Goal: Information Seeking & Learning: Learn about a topic

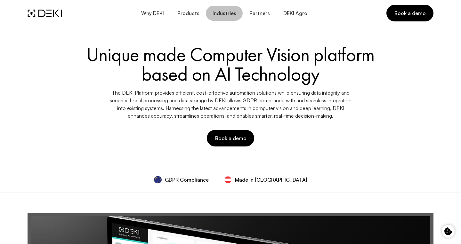
click at [226, 15] on span "Industries" at bounding box center [224, 13] width 24 height 6
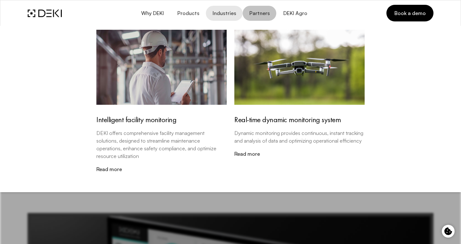
click at [250, 17] on link "Partners" at bounding box center [259, 13] width 34 height 15
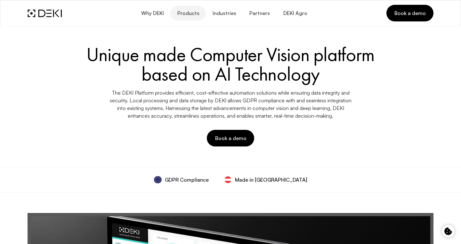
click at [187, 12] on span "Products" at bounding box center [188, 13] width 22 height 6
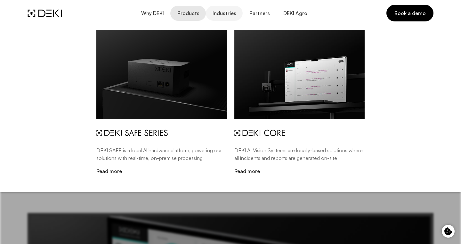
click at [227, 13] on span "Industries" at bounding box center [224, 13] width 24 height 6
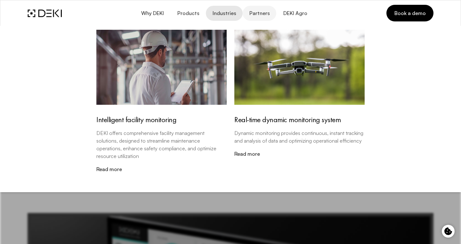
click at [261, 14] on span "Partners" at bounding box center [259, 13] width 21 height 6
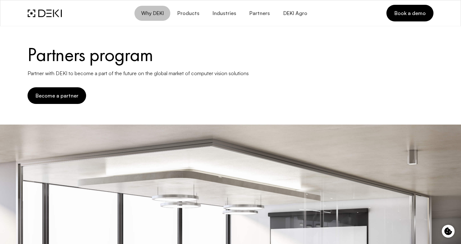
click at [155, 10] on span "Why DEKI" at bounding box center [152, 13] width 23 height 6
click at [165, 7] on button "Why DEKI" at bounding box center [152, 13] width 36 height 15
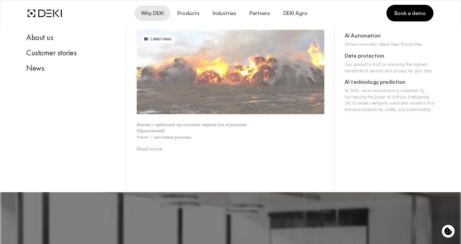
click at [189, 83] on img at bounding box center [230, 72] width 187 height 84
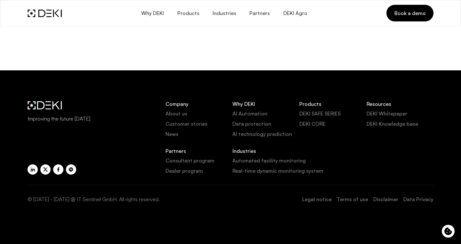
click at [189, 83] on img at bounding box center [230, 72] width 187 height 84
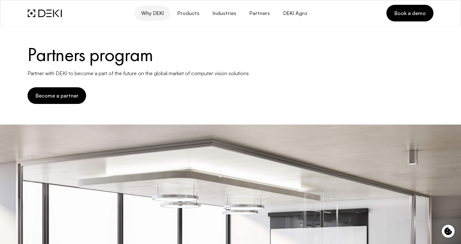
click at [163, 14] on span "Why DEKI" at bounding box center [152, 13] width 23 height 6
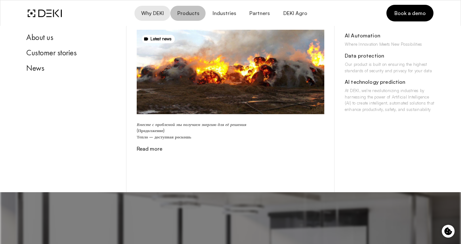
click at [189, 9] on button "Products" at bounding box center [187, 13] width 35 height 15
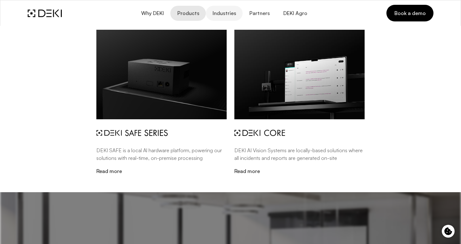
click at [229, 10] on span "Industries" at bounding box center [224, 13] width 24 height 6
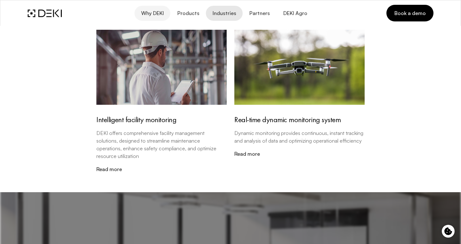
click at [149, 17] on button "Why DEKI" at bounding box center [152, 13] width 36 height 15
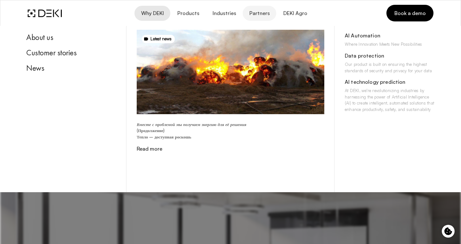
click at [264, 18] on link "Partners" at bounding box center [259, 13] width 34 height 15
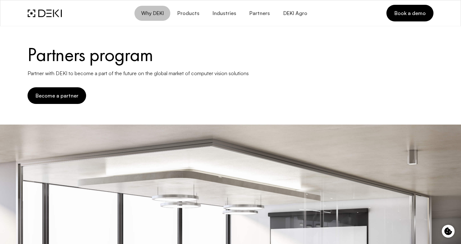
click at [158, 10] on span "Why DEKI" at bounding box center [152, 13] width 23 height 6
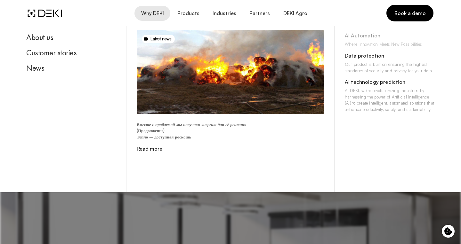
click at [351, 36] on div "AI Automation" at bounding box center [390, 37] width 90 height 9
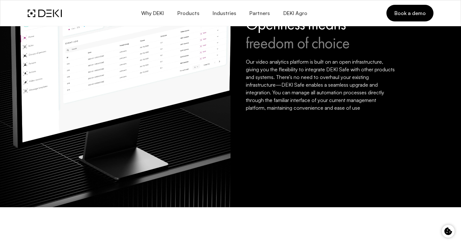
scroll to position [446, 0]
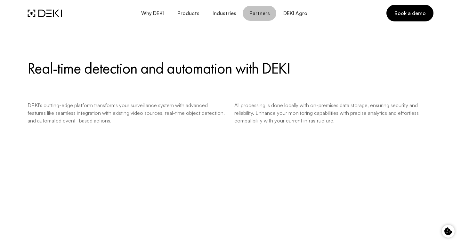
click at [254, 12] on span "Partners" at bounding box center [259, 13] width 21 height 6
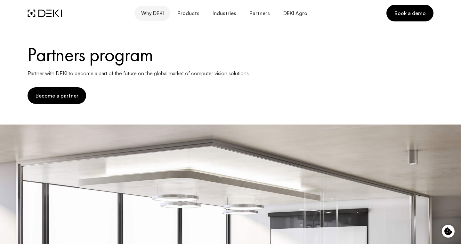
click at [150, 10] on span "Why DEKI" at bounding box center [152, 13] width 23 height 6
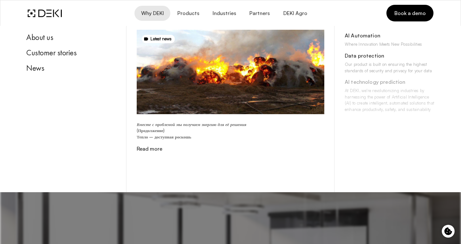
click at [372, 86] on div "AI technology prediction" at bounding box center [390, 83] width 90 height 9
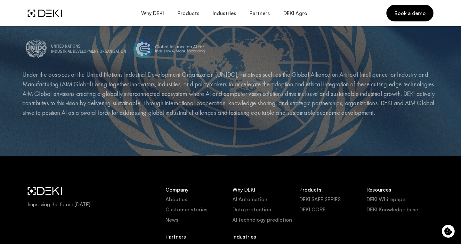
scroll to position [1249, 0]
drag, startPoint x: 19, startPoint y: 73, endPoint x: 34, endPoint y: 73, distance: 15.4
click at [322, 114] on p "Under the auspices of the United Nations Industrial Development Organization (U…" at bounding box center [230, 94] width 416 height 48
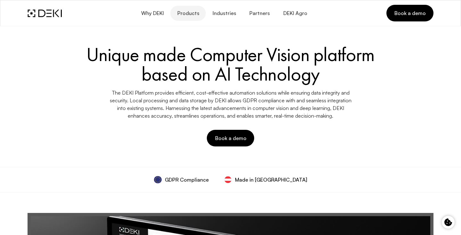
click at [190, 11] on span "Products" at bounding box center [188, 13] width 22 height 6
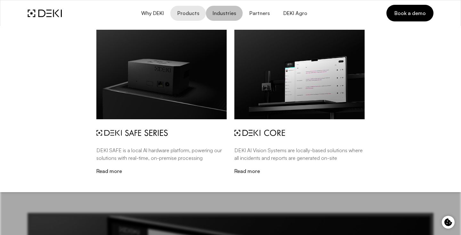
click at [224, 15] on span "Industries" at bounding box center [224, 13] width 24 height 6
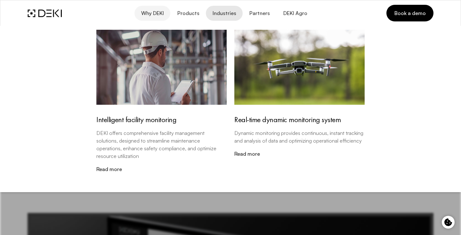
click at [152, 14] on span "Why DEKI" at bounding box center [152, 13] width 23 height 6
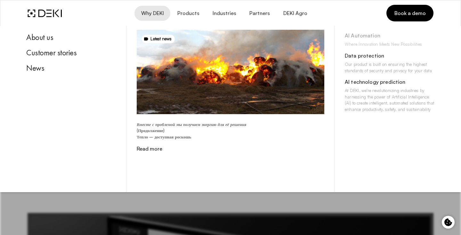
click at [357, 36] on div "AI Automation" at bounding box center [390, 37] width 90 height 9
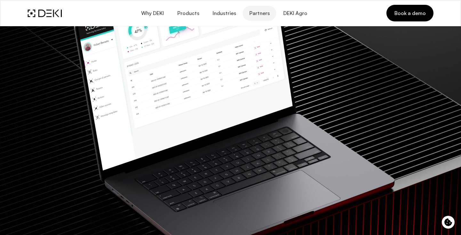
scroll to position [157, 0]
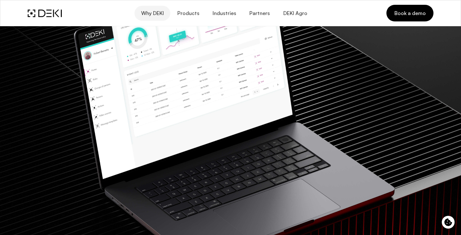
click at [147, 12] on span "Why DEKI" at bounding box center [152, 13] width 23 height 6
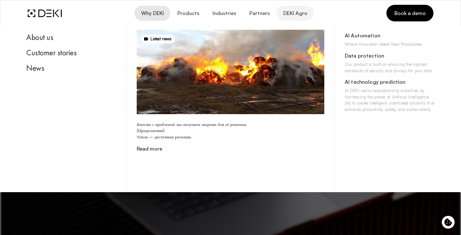
click at [293, 13] on span "DEKI Agro" at bounding box center [294, 13] width 24 height 6
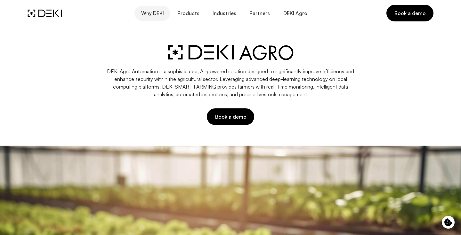
click at [160, 15] on span "Why DEKI" at bounding box center [152, 13] width 23 height 6
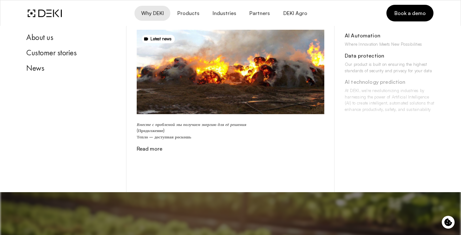
click at [359, 83] on div "AI technology prediction" at bounding box center [390, 83] width 90 height 9
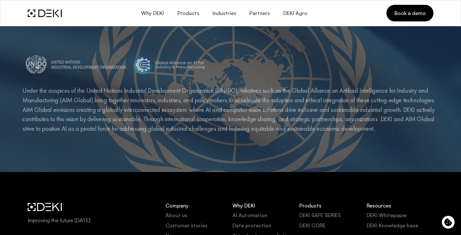
scroll to position [1232, 0]
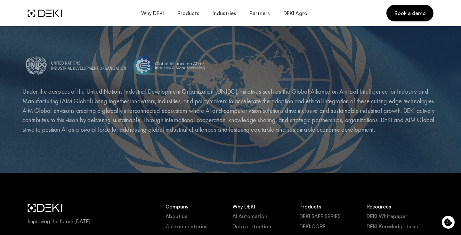
click at [152, 68] on img at bounding box center [168, 65] width 75 height 22
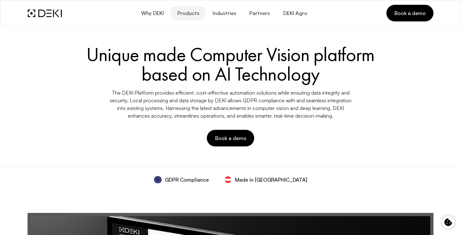
click at [186, 14] on span "Products" at bounding box center [188, 13] width 22 height 6
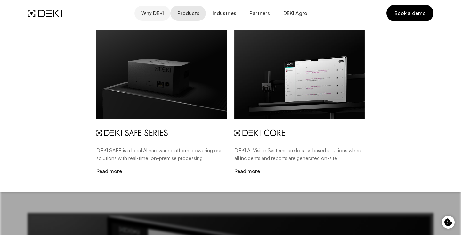
click at [154, 13] on span "Why DEKI" at bounding box center [152, 13] width 23 height 6
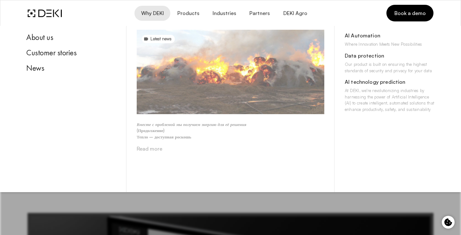
click at [142, 126] on strong "Вместе с проблемой мы получаем энергию для её решения" at bounding box center [191, 124] width 109 height 5
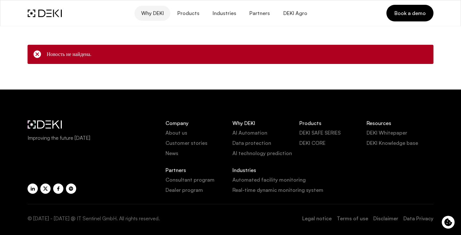
click at [151, 13] on span "Why DEKI" at bounding box center [152, 13] width 23 height 6
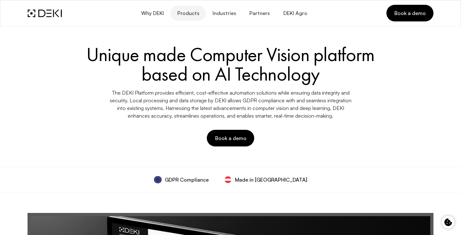
click at [192, 12] on span "Products" at bounding box center [188, 13] width 22 height 6
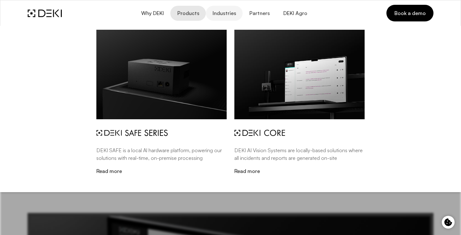
click at [220, 12] on span "Industries" at bounding box center [224, 13] width 24 height 6
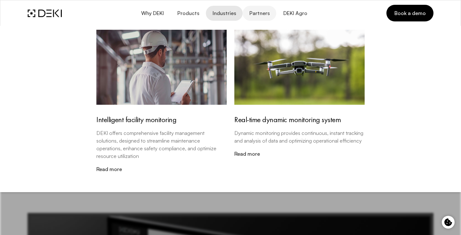
click at [254, 12] on span "Partners" at bounding box center [259, 13] width 21 height 6
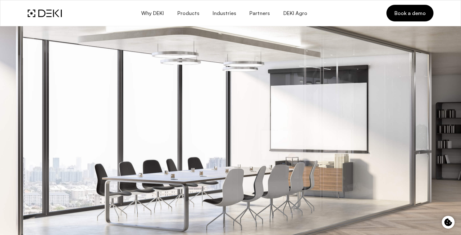
scroll to position [183, 0]
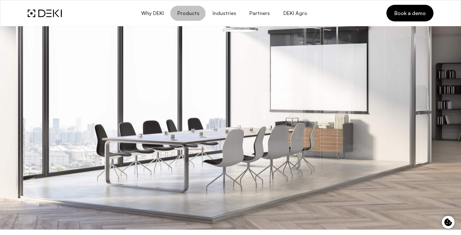
click at [195, 14] on span "Products" at bounding box center [188, 13] width 22 height 6
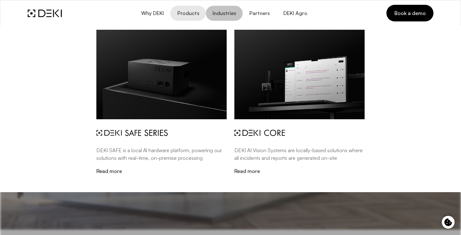
click at [219, 15] on span "Industries" at bounding box center [224, 13] width 24 height 6
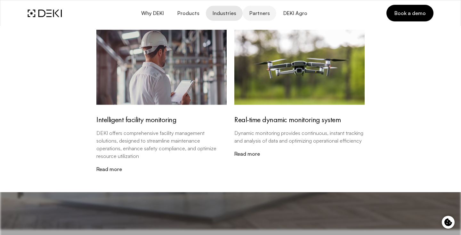
click at [268, 13] on span "Partners" at bounding box center [259, 13] width 21 height 6
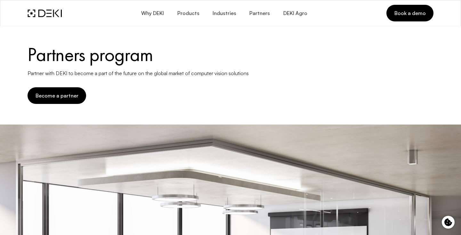
scroll to position [183, 0]
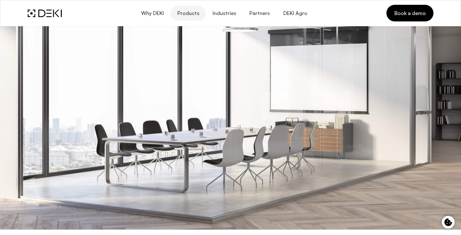
click at [187, 12] on span "Products" at bounding box center [188, 13] width 22 height 6
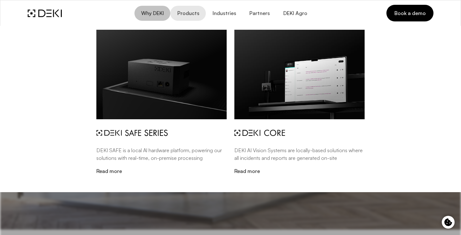
click at [152, 14] on span "Why DEKI" at bounding box center [152, 13] width 23 height 6
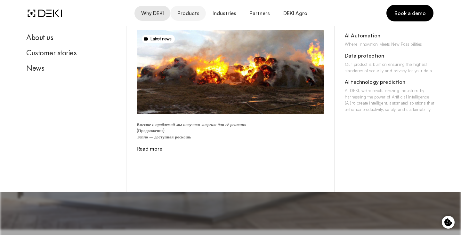
click at [184, 17] on button "Products" at bounding box center [187, 13] width 35 height 15
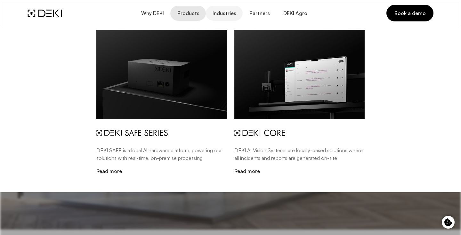
click at [228, 13] on span "Industries" at bounding box center [224, 13] width 24 height 6
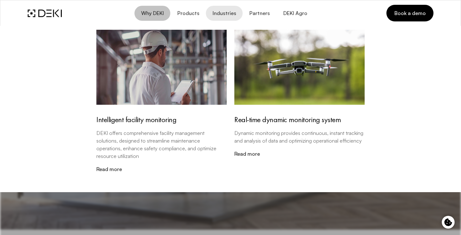
click at [155, 12] on span "Why DEKI" at bounding box center [152, 13] width 23 height 6
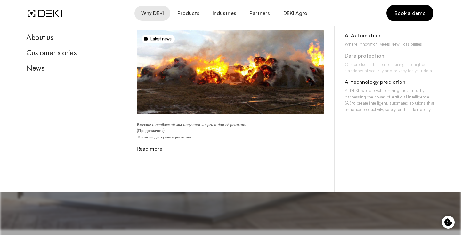
click at [361, 59] on div "Data protection" at bounding box center [390, 57] width 90 height 9
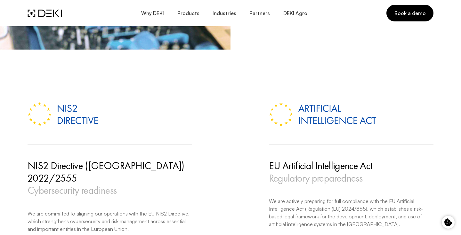
scroll to position [1009, 0]
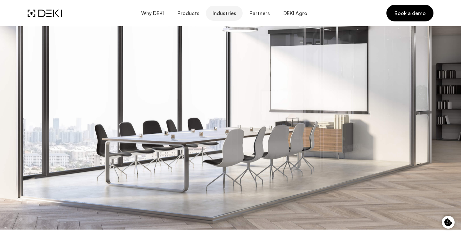
click at [224, 16] on span "Industries" at bounding box center [224, 13] width 24 height 6
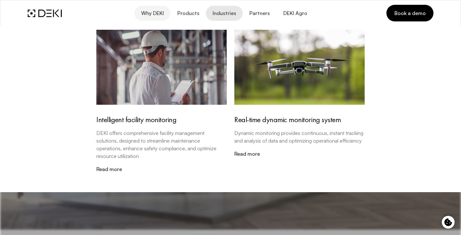
click at [161, 14] on span "Why DEKI" at bounding box center [152, 13] width 23 height 6
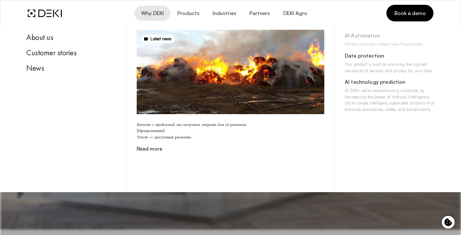
click at [351, 37] on div "AI Automation" at bounding box center [390, 37] width 90 height 9
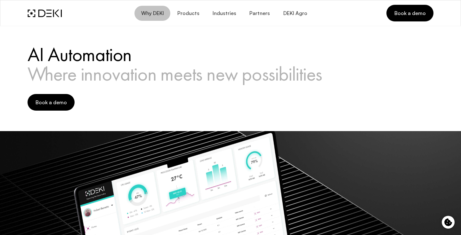
click at [152, 12] on span "Why DEKI" at bounding box center [152, 13] width 23 height 6
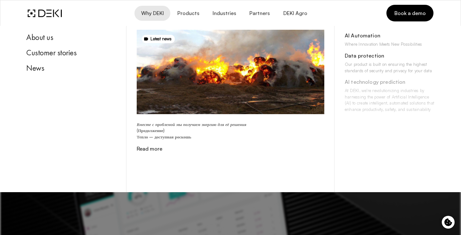
click at [361, 82] on div "AI technology prediction" at bounding box center [390, 83] width 90 height 9
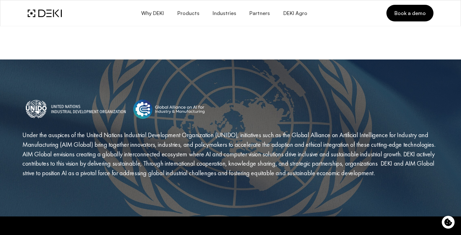
scroll to position [1249, 0]
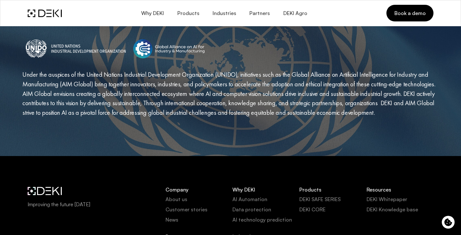
click at [306, 120] on div "Under the auspices of the United Nations Industrial Development Organization (U…" at bounding box center [230, 77] width 461 height 157
drag, startPoint x: 297, startPoint y: 105, endPoint x: 306, endPoint y: 119, distance: 17.1
